Goal: Task Accomplishment & Management: Use online tool/utility

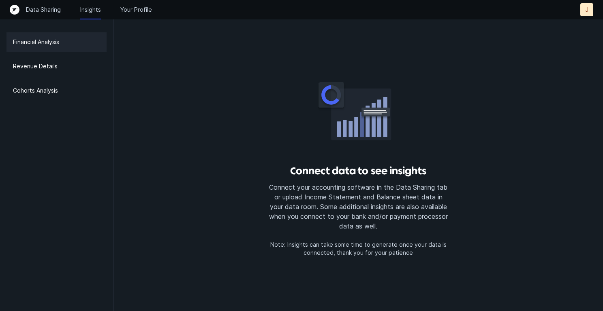
click at [49, 43] on p "Financial Analysis" at bounding box center [36, 42] width 46 height 10
click at [31, 67] on p "Revenue Details" at bounding box center [35, 67] width 45 height 10
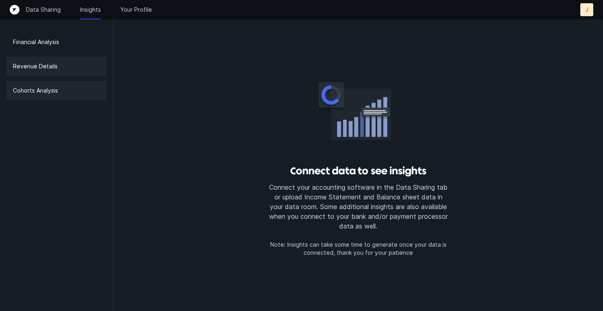
click at [44, 92] on p "Cohorts Analysis" at bounding box center [35, 91] width 45 height 10
click at [37, 17] on div "Data Sharing Insights Your Profile J J" at bounding box center [301, 9] width 603 height 19
click at [39, 9] on p "Data Sharing" at bounding box center [43, 10] width 35 height 8
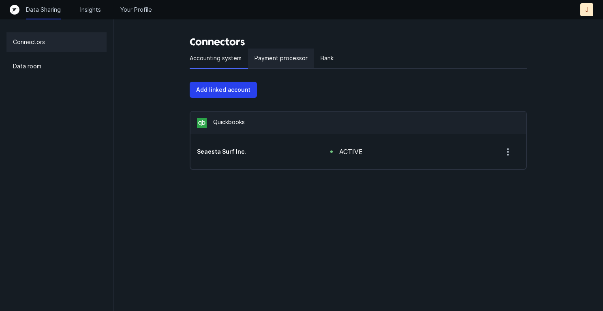
click at [271, 55] on p "Payment processor" at bounding box center [280, 58] width 53 height 10
click at [326, 55] on p "Bank" at bounding box center [326, 58] width 13 height 10
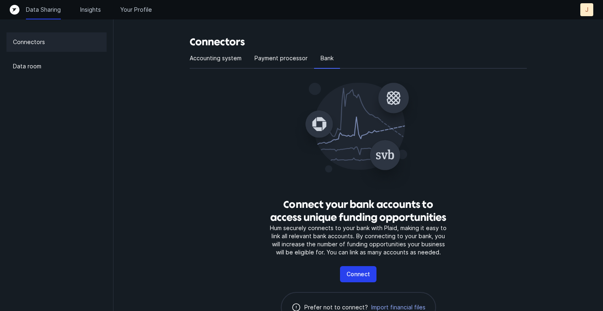
scroll to position [41, 0]
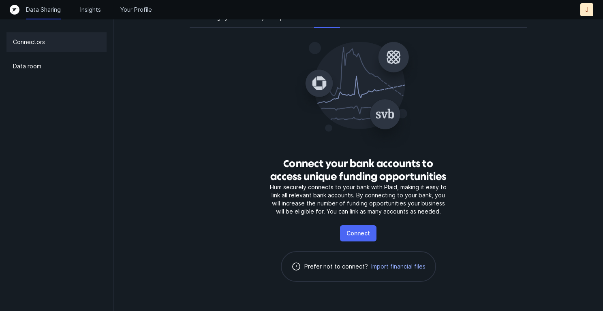
click at [358, 228] on button "Connect" at bounding box center [358, 234] width 36 height 16
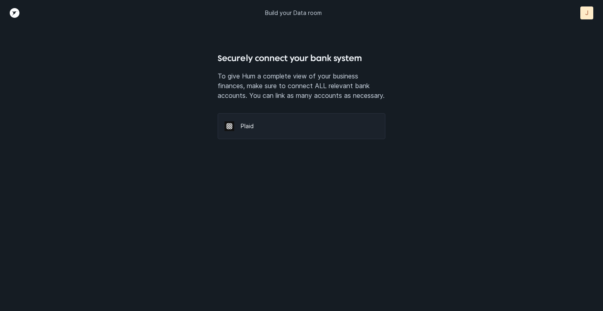
click at [249, 130] on p "Plaid" at bounding box center [309, 126] width 137 height 8
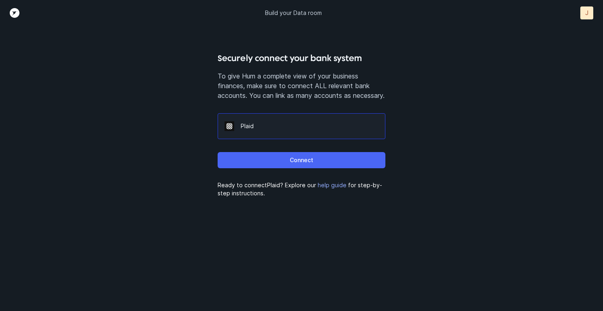
click at [283, 169] on button "Connect" at bounding box center [301, 160] width 167 height 16
